Goal: Information Seeking & Learning: Learn about a topic

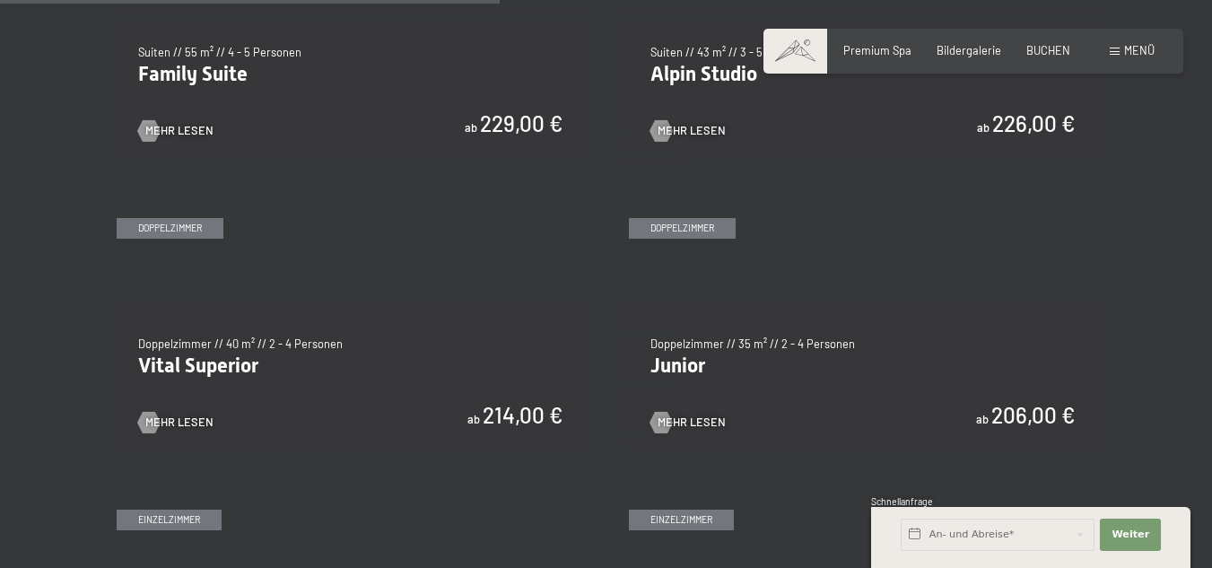
scroll to position [1973, 0]
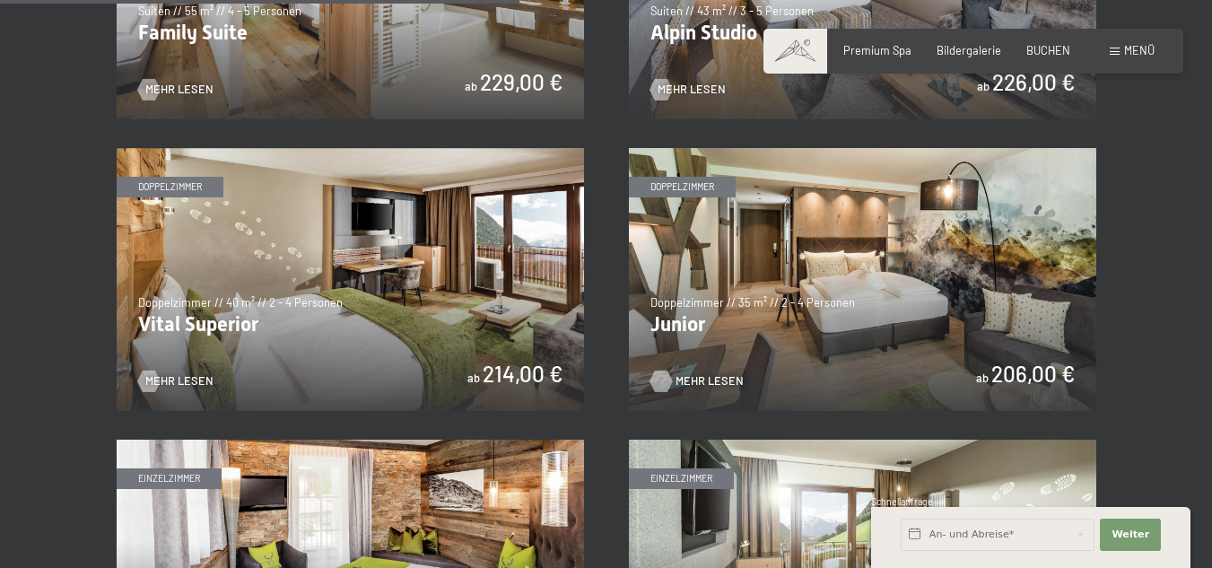
click at [661, 379] on div at bounding box center [661, 381] width 13 height 22
click at [163, 378] on span "Mehr Lesen" at bounding box center [197, 381] width 68 height 16
click at [199, 373] on div "slide 1 of 4 Doppelzimmer Doppelzimmer // 40 m² // 2 - 4 Personen Vital Superio…" at bounding box center [350, 279] width 467 height 263
click at [184, 382] on span "Mehr Lesen" at bounding box center [197, 381] width 68 height 16
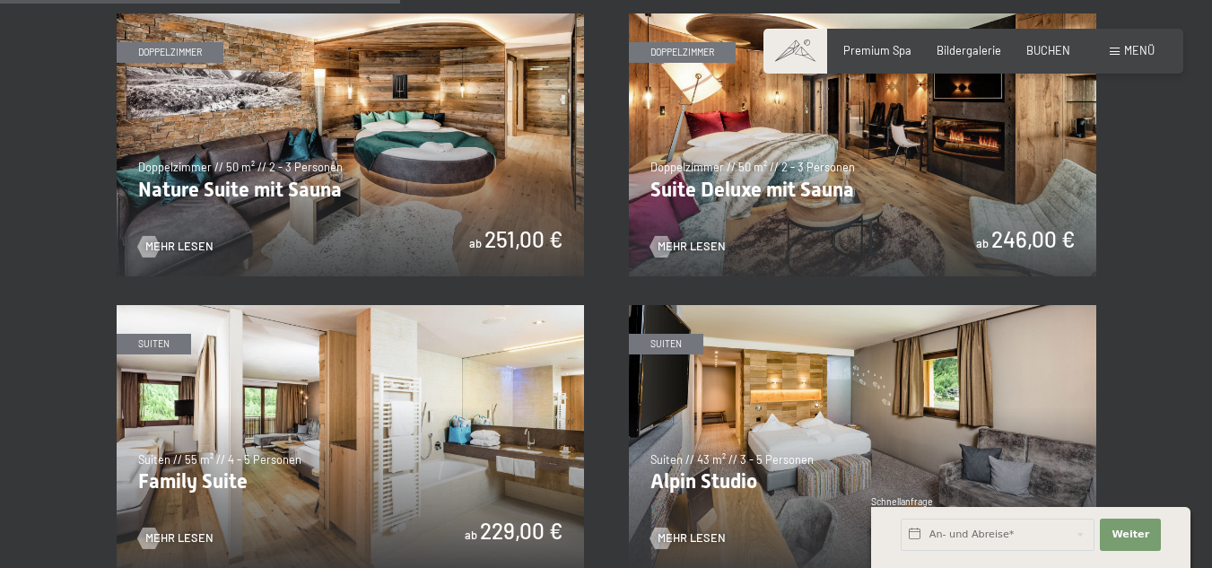
scroll to position [1435, 0]
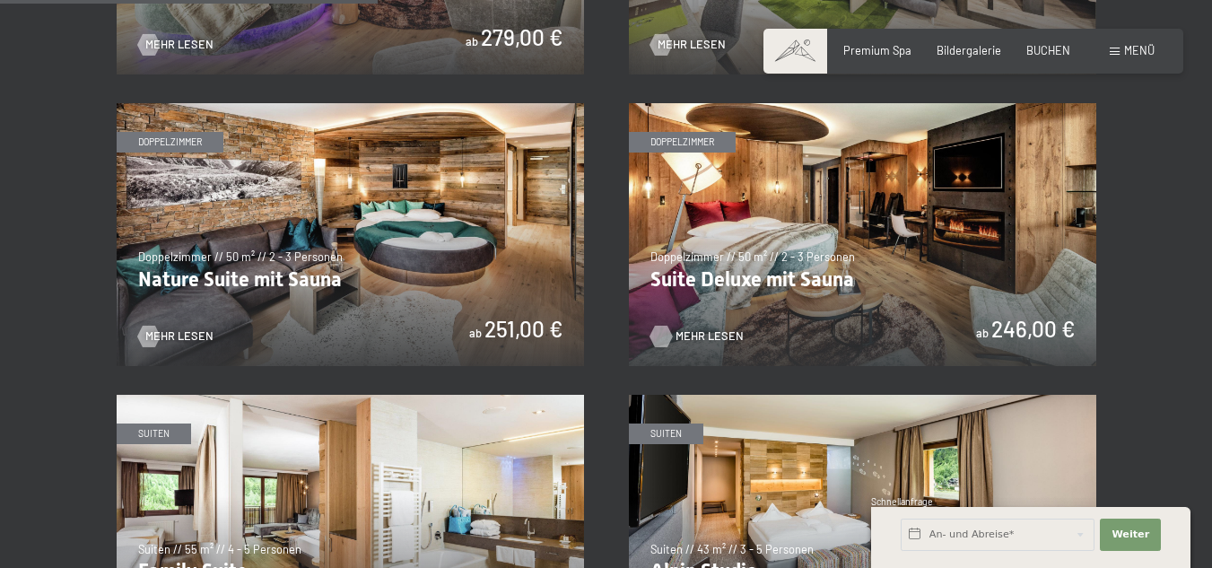
click at [692, 330] on span "Mehr Lesen" at bounding box center [709, 336] width 68 height 16
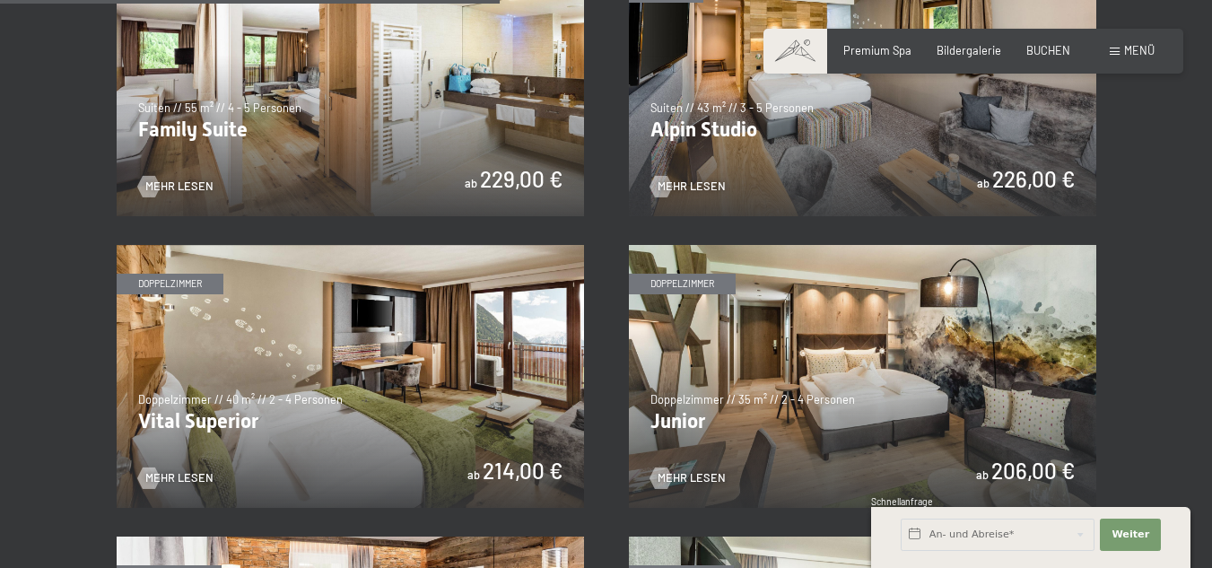
scroll to position [2063, 0]
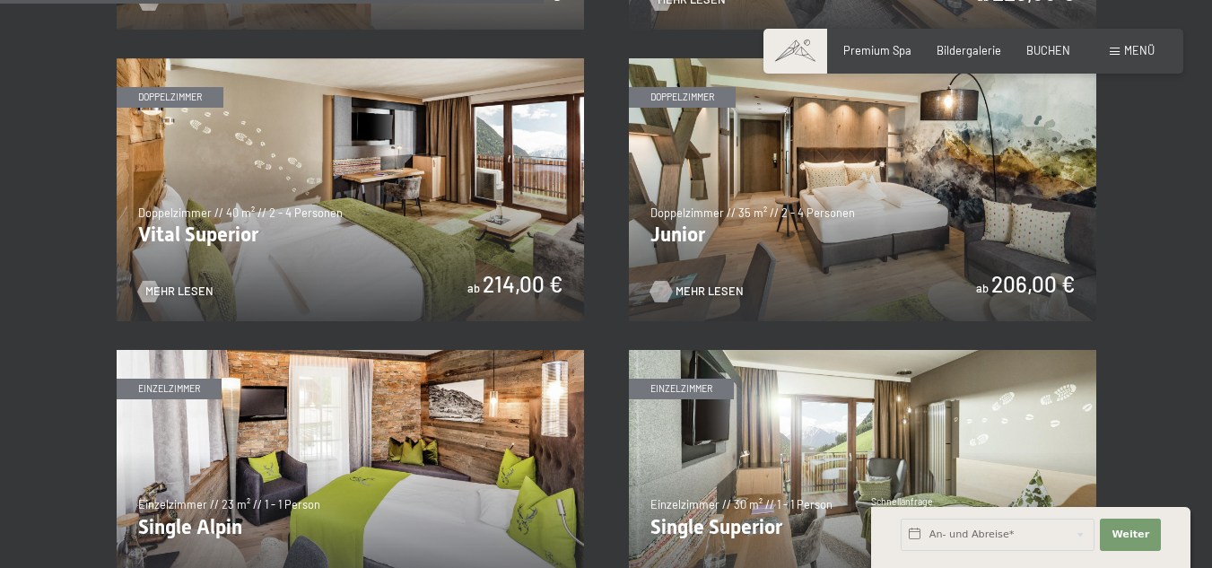
click at [666, 294] on div at bounding box center [661, 292] width 13 height 22
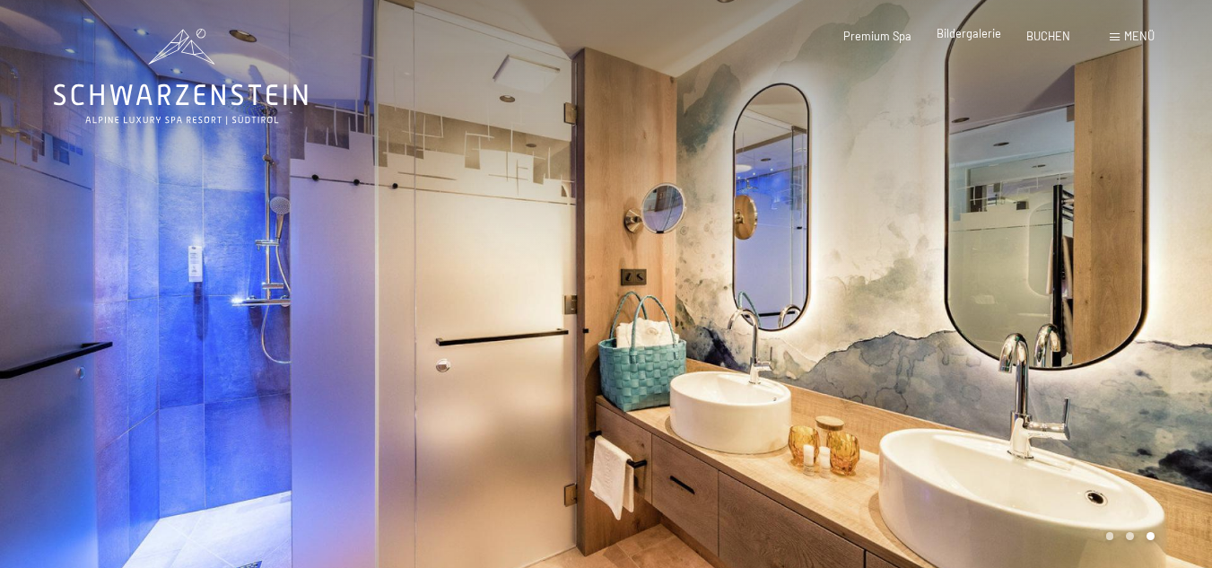
click at [968, 32] on span "Bildergalerie" at bounding box center [968, 33] width 65 height 14
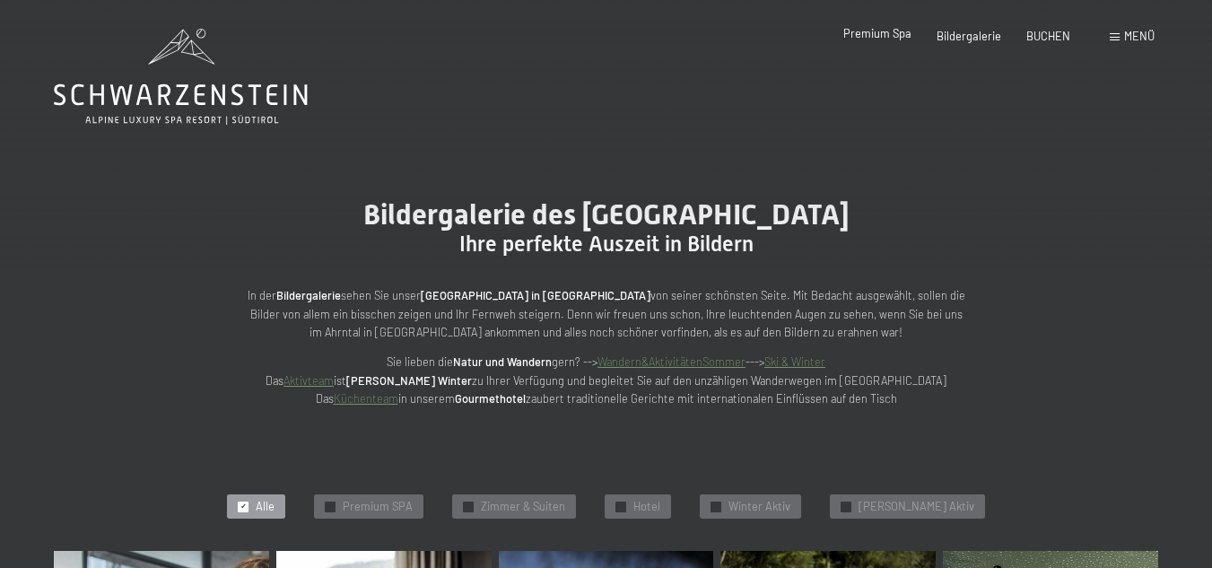
click at [877, 39] on div "Premium Spa" at bounding box center [877, 34] width 68 height 16
click at [553, 502] on span "Zimmer & Suiten" at bounding box center [523, 507] width 84 height 16
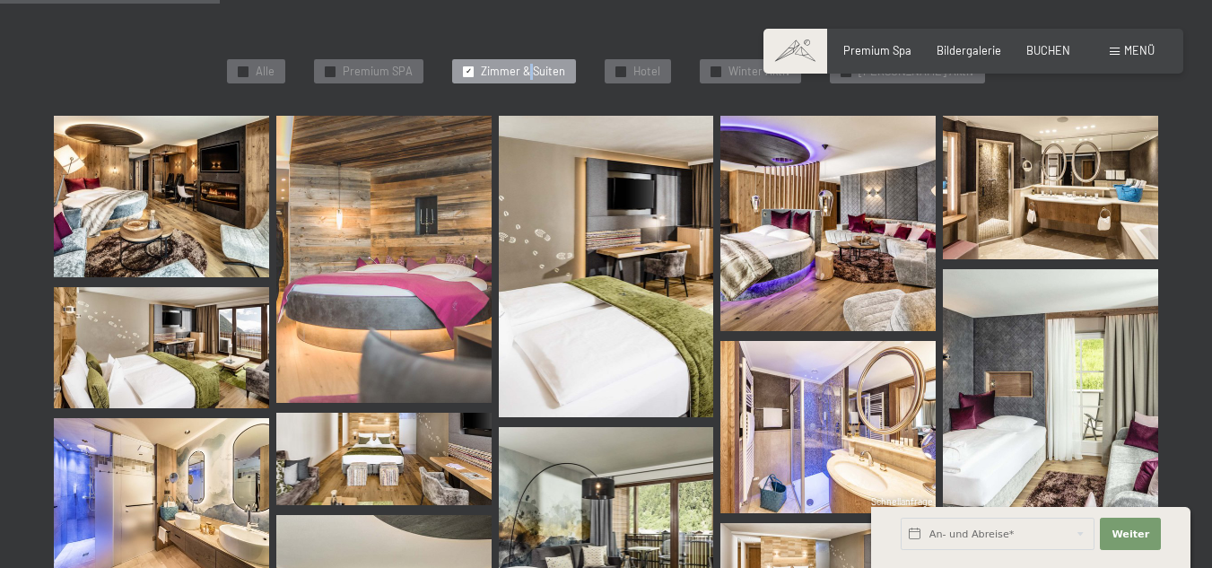
scroll to position [449, 0]
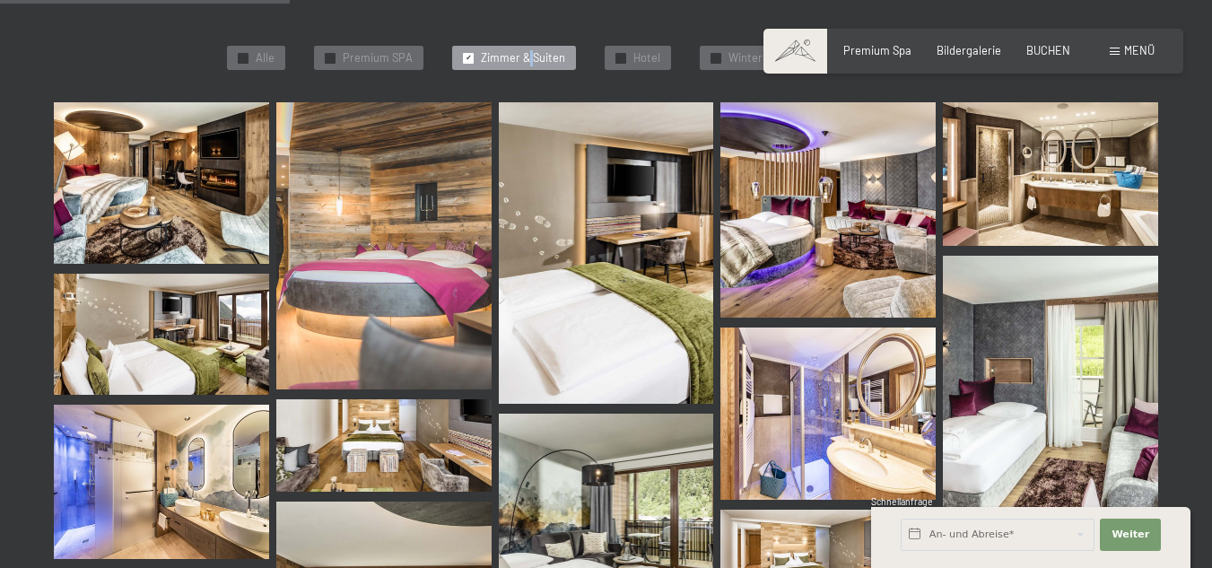
click at [608, 305] on img at bounding box center [606, 252] width 215 height 301
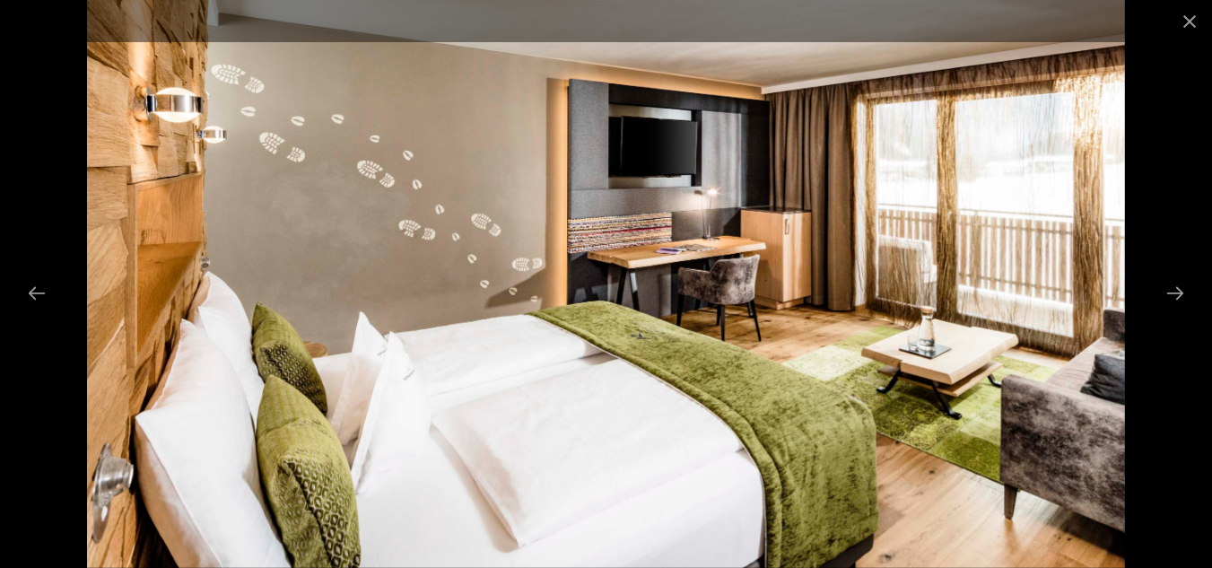
scroll to position [718, 0]
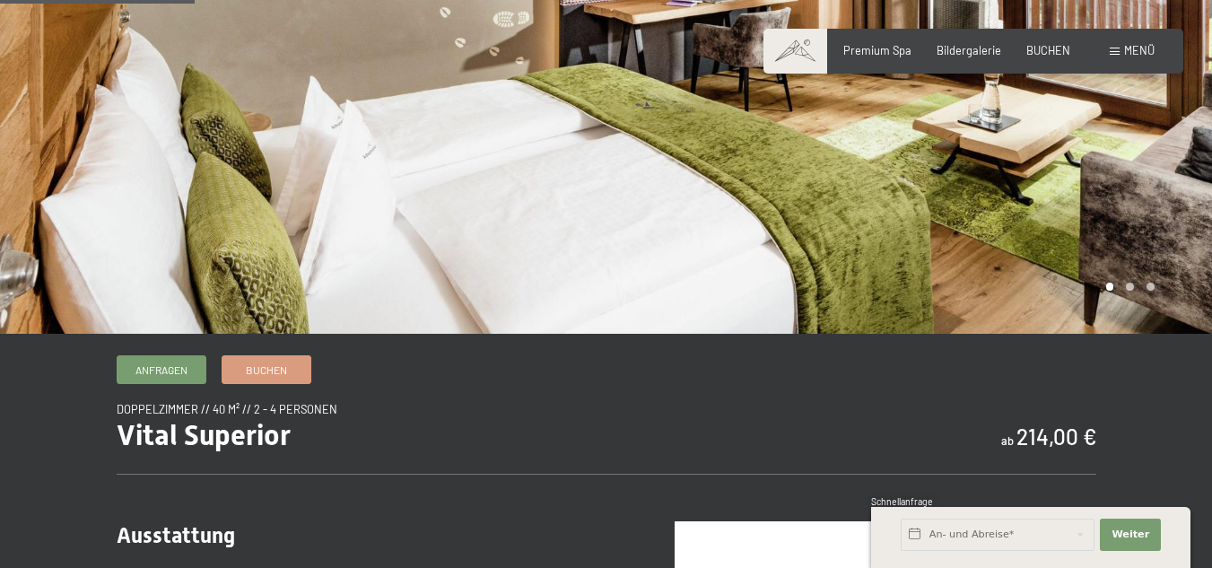
scroll to position [359, 0]
